Goal: Information Seeking & Learning: Learn about a topic

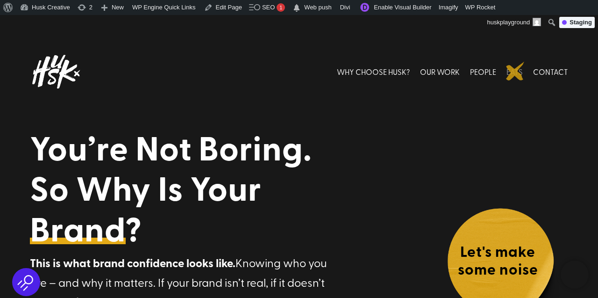
click at [515, 71] on link "EATS" at bounding box center [514, 72] width 16 height 42
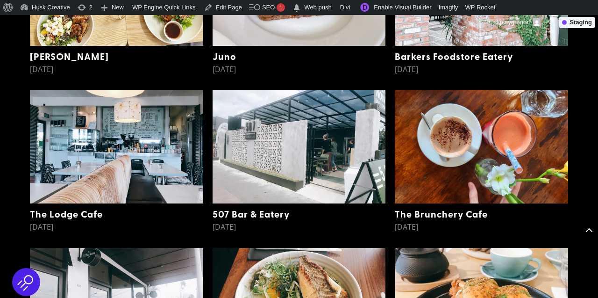
click at [340, 177] on img at bounding box center [299, 147] width 173 height 114
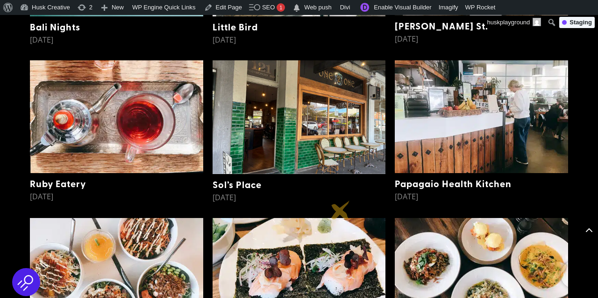
scroll to position [1066, 0]
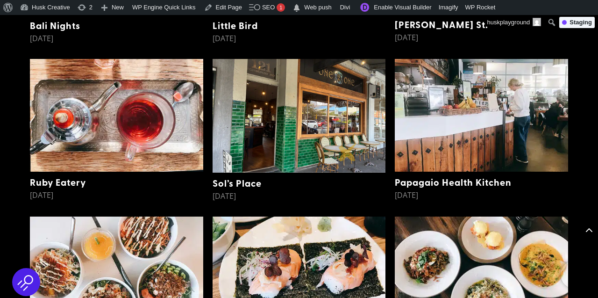
click at [345, 131] on img at bounding box center [299, 116] width 173 height 114
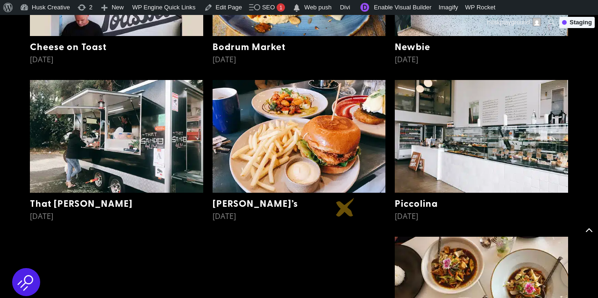
scroll to position [1359, 0]
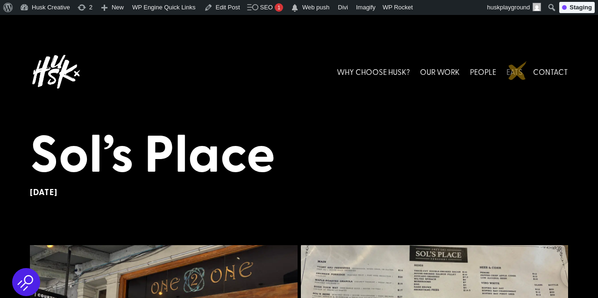
click at [518, 71] on link "EATS" at bounding box center [514, 72] width 16 height 42
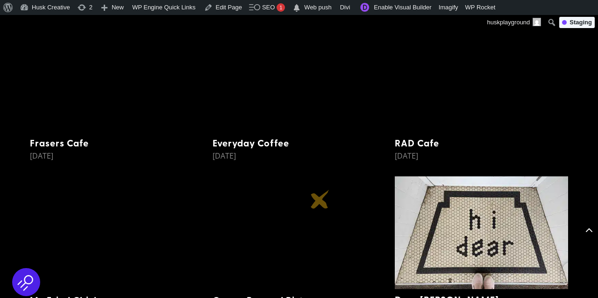
scroll to position [2203, 0]
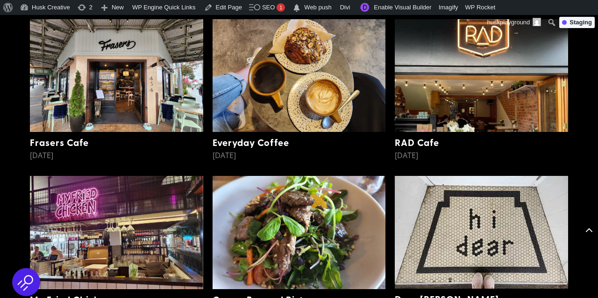
click at [320, 199] on img at bounding box center [299, 232] width 173 height 113
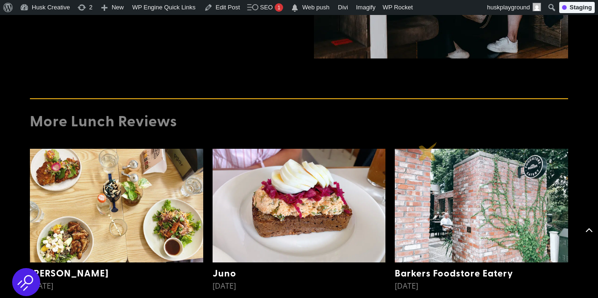
scroll to position [1685, 0]
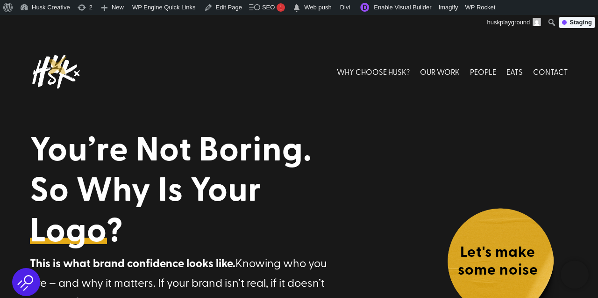
click at [58, 65] on img at bounding box center [55, 72] width 51 height 42
click at [386, 67] on link "WHY CHOOSE HUSK?" at bounding box center [373, 72] width 73 height 42
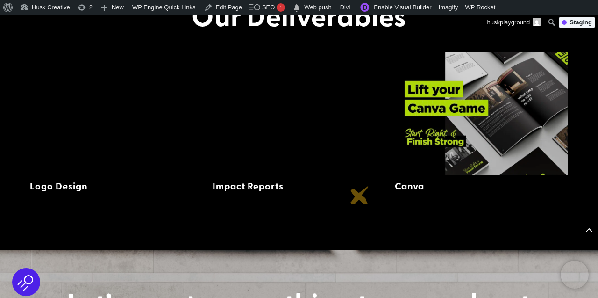
scroll to position [1496, 0]
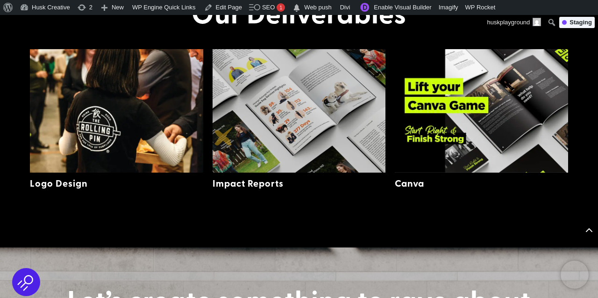
click at [224, 136] on img at bounding box center [299, 110] width 173 height 123
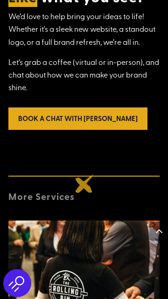
scroll to position [3358, 0]
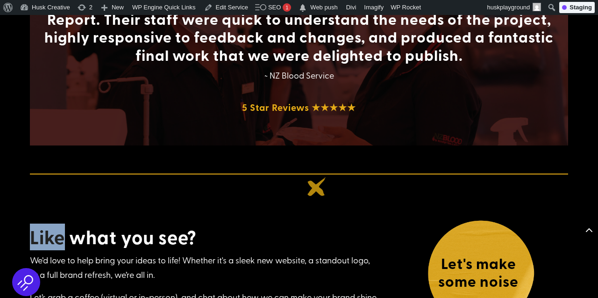
click at [317, 186] on div "Like what you see? We’d love to help bring your ideas to life! Whether it's a s…" at bounding box center [299, 272] width 538 height 198
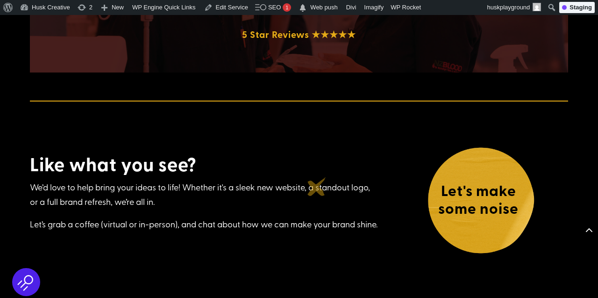
scroll to position [2934, 0]
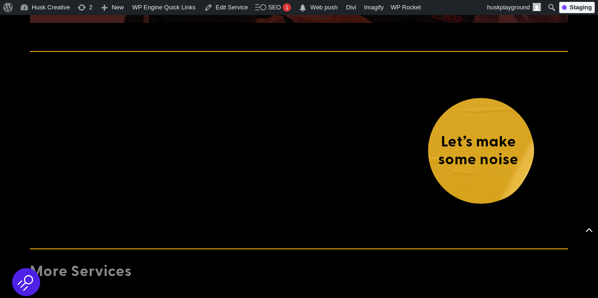
scroll to position [2972, 0]
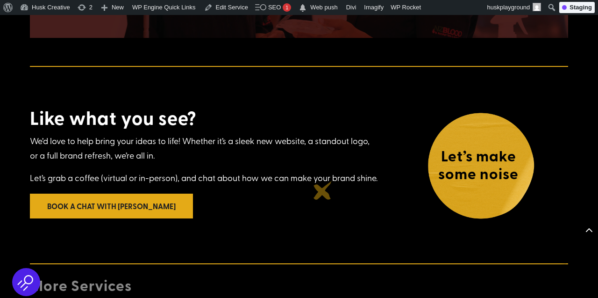
scroll to position [2955, 0]
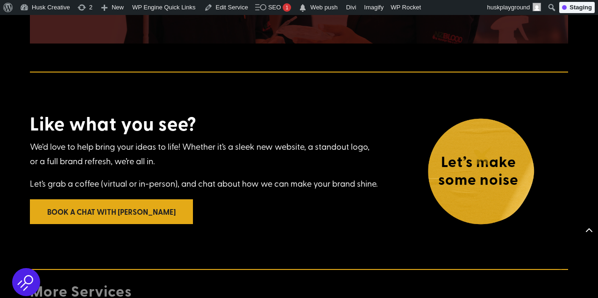
click at [483, 156] on h4 "Let’s make some noise" at bounding box center [478, 172] width 103 height 41
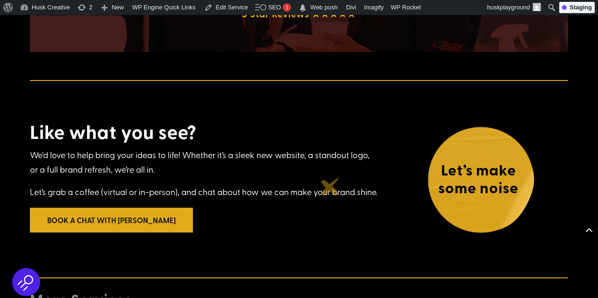
scroll to position [2942, 0]
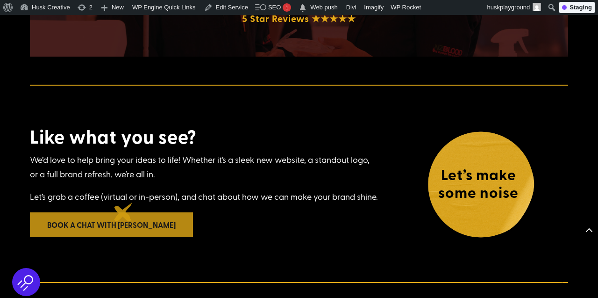
click at [123, 212] on link "Book a chat with [PERSON_NAME]" at bounding box center [111, 224] width 163 height 25
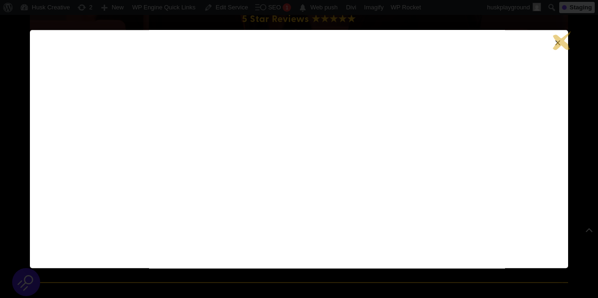
click at [559, 41] on span "×" at bounding box center [557, 43] width 11 height 16
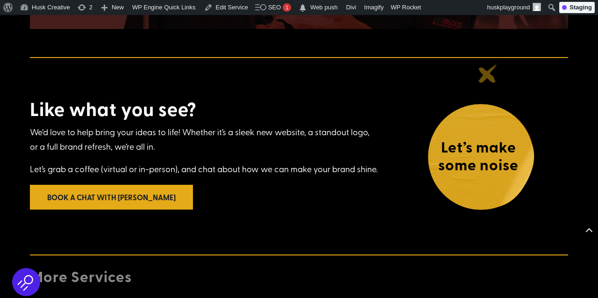
scroll to position [2976, 0]
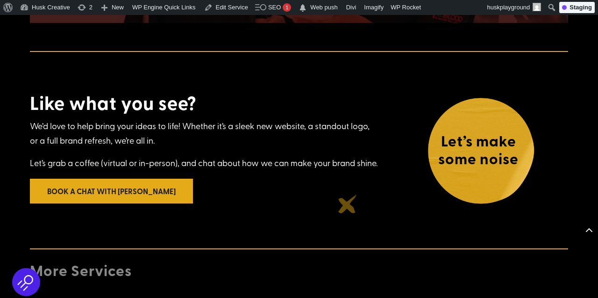
click at [347, 204] on div "Like what you see? We’d love to help bring your ideas to life! Whether it’s a s…" at bounding box center [299, 150] width 538 height 198
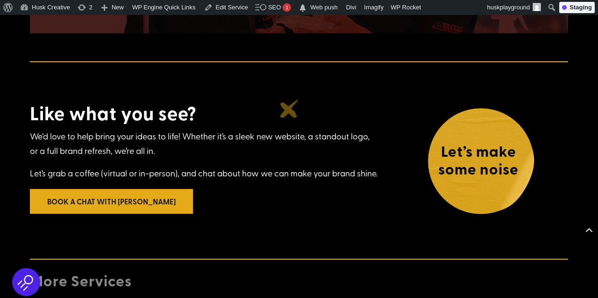
scroll to position [2962, 0]
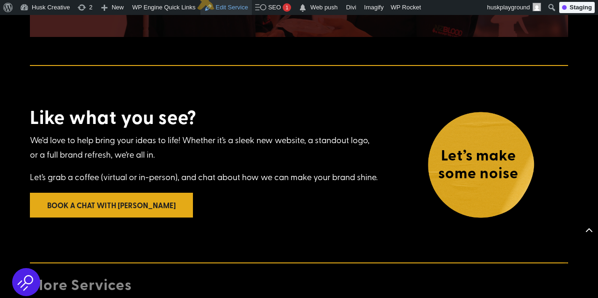
scroll to position [2999, 0]
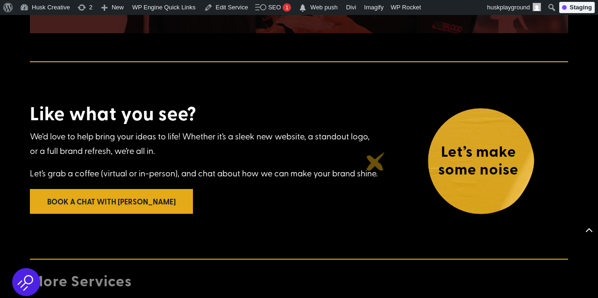
scroll to position [2971, 0]
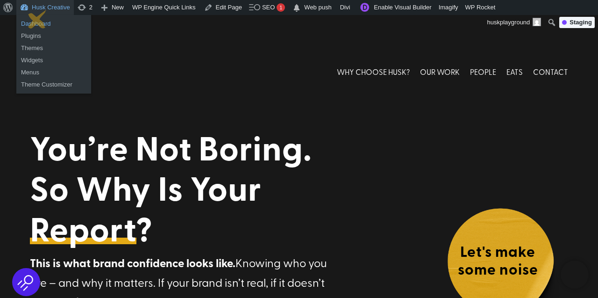
click at [37, 20] on link "Dashboard" at bounding box center [53, 24] width 75 height 12
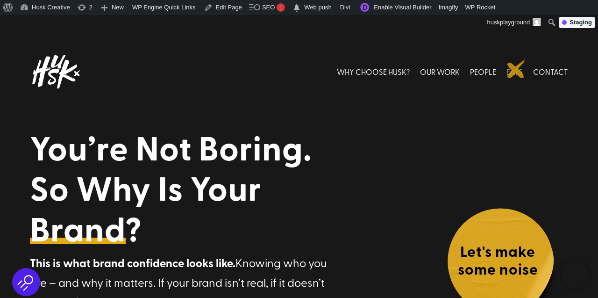
click at [516, 69] on link "EATS" at bounding box center [514, 72] width 16 height 42
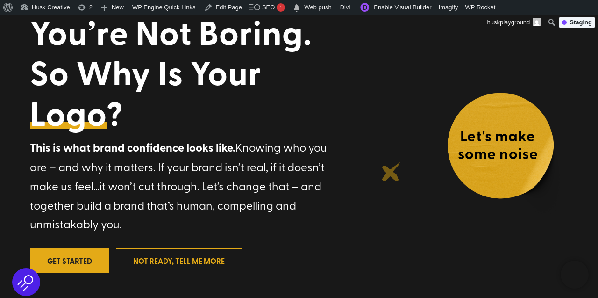
scroll to position [116, 0]
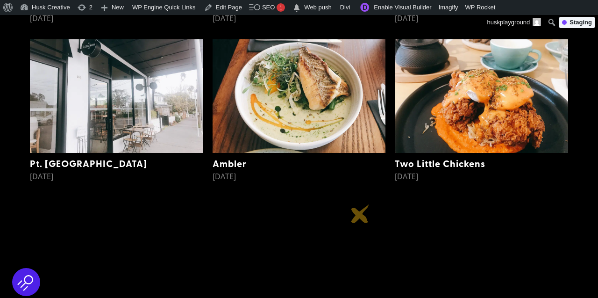
scroll to position [658, 0]
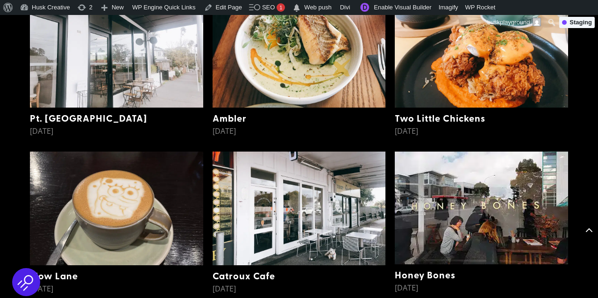
click at [342, 67] on img at bounding box center [299, 51] width 173 height 114
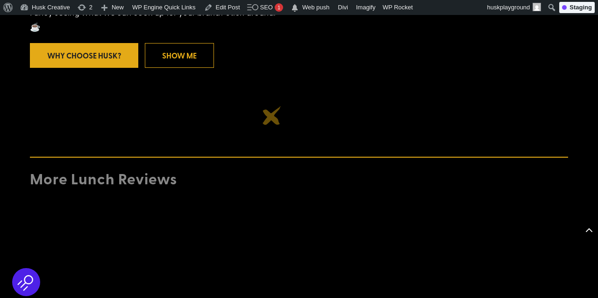
scroll to position [1791, 0]
